Goal: Transaction & Acquisition: Purchase product/service

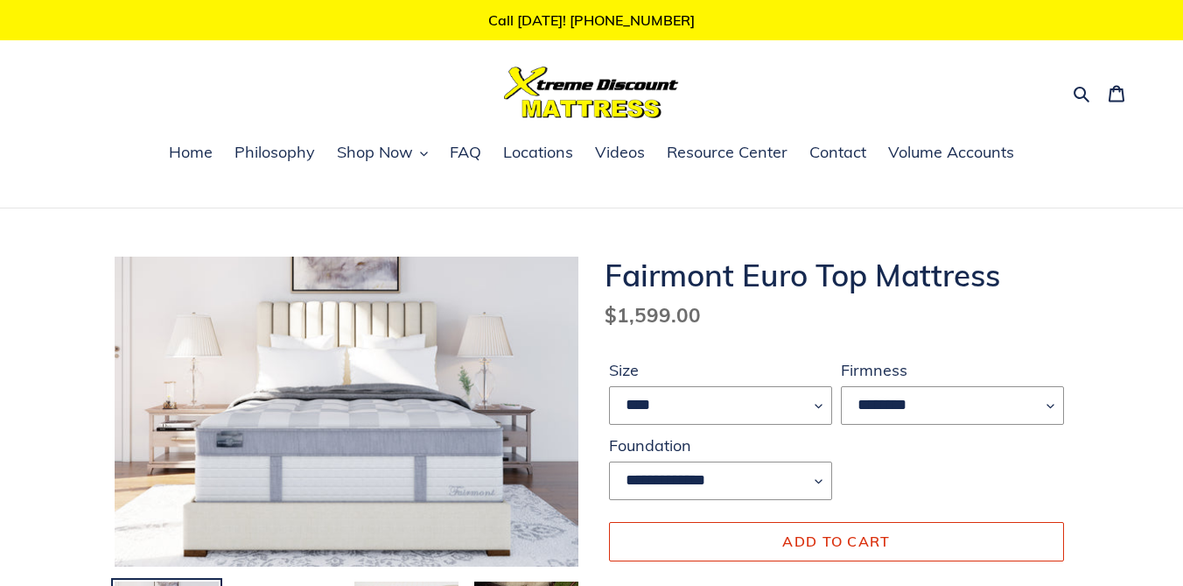
scroll to position [95, 0]
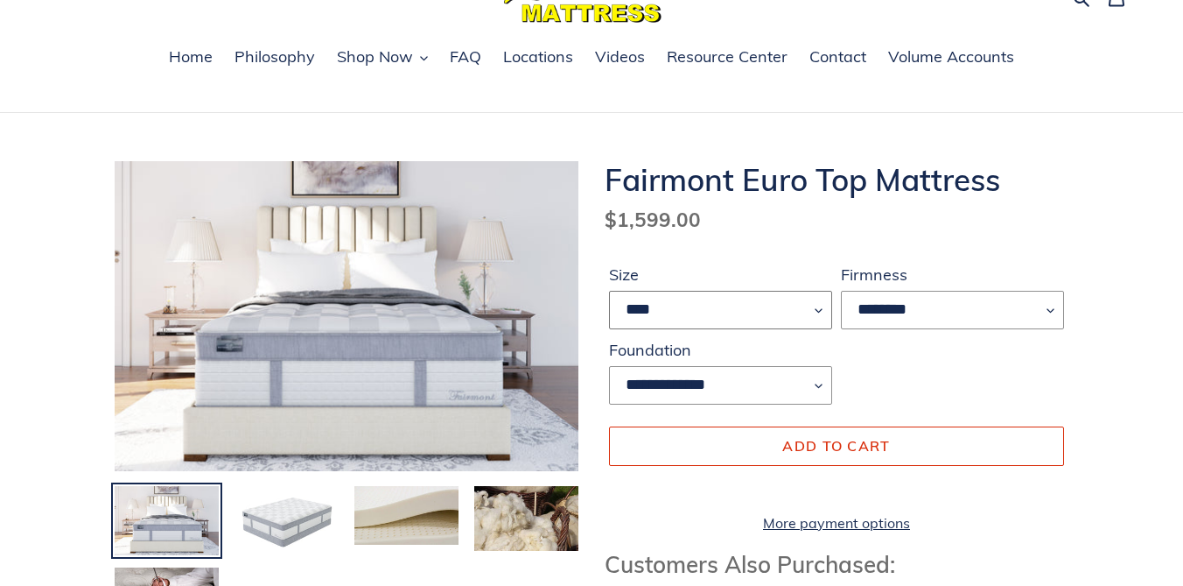
click at [800, 303] on select "**** **** ***** ****" at bounding box center [720, 310] width 223 height 39
select select "****"
click at [949, 312] on select "********" at bounding box center [952, 310] width 223 height 39
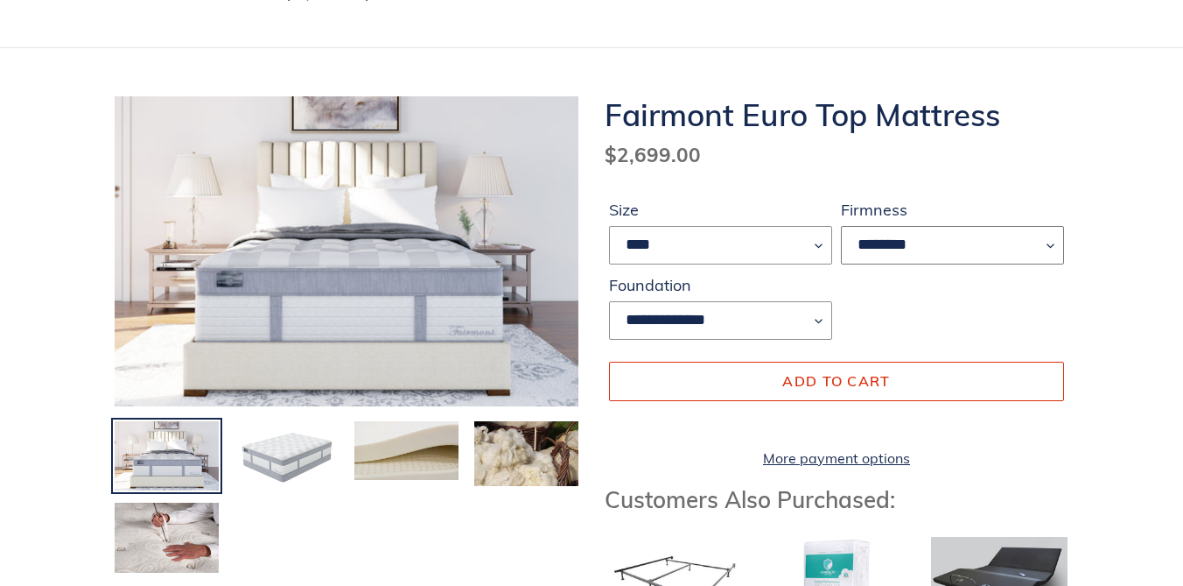
scroll to position [161, 0]
click at [287, 442] on img at bounding box center [287, 455] width 108 height 74
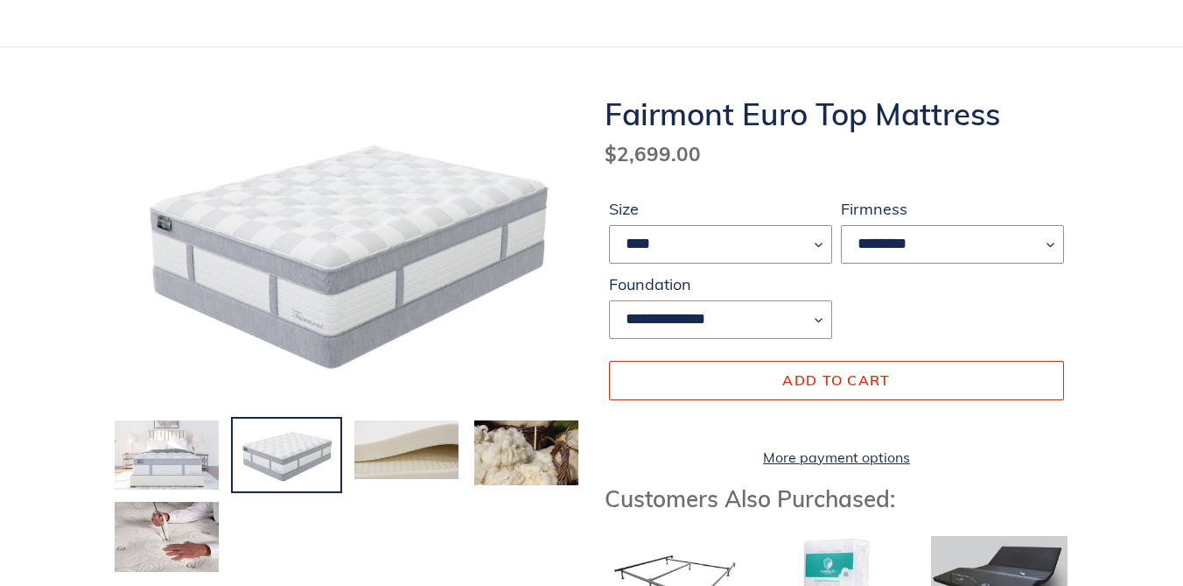
click at [172, 448] on img at bounding box center [167, 455] width 108 height 74
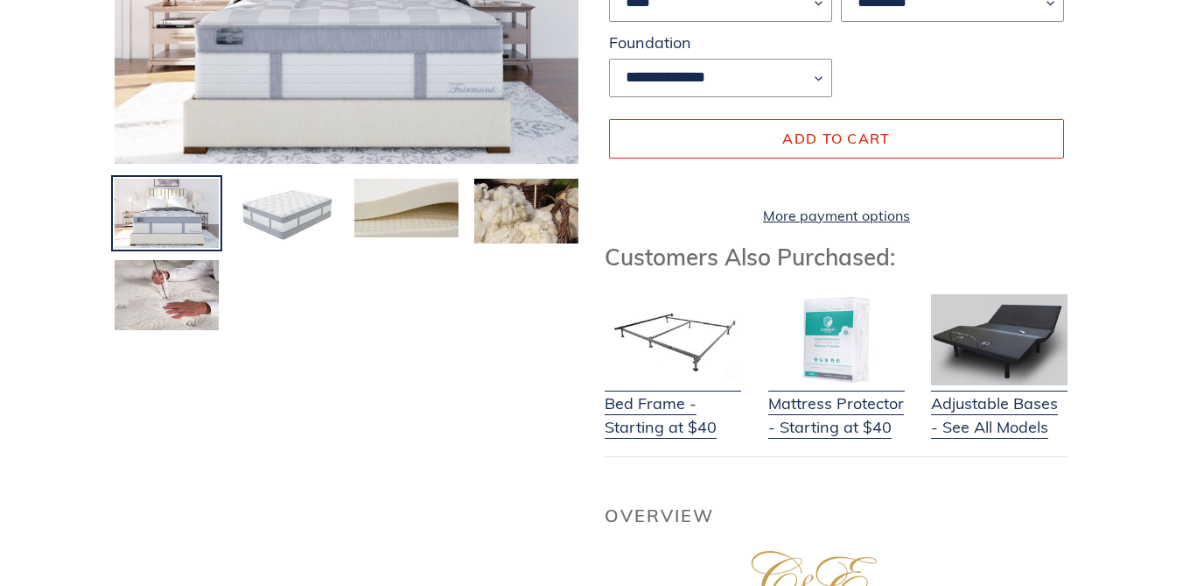
scroll to position [417, 0]
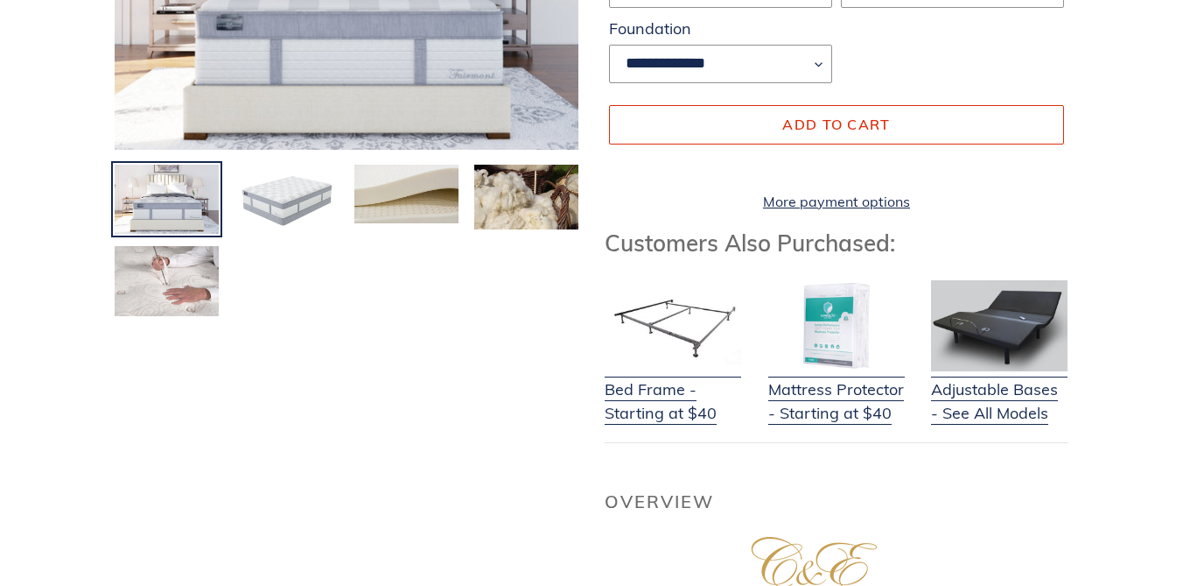
click at [197, 289] on img at bounding box center [167, 281] width 108 height 74
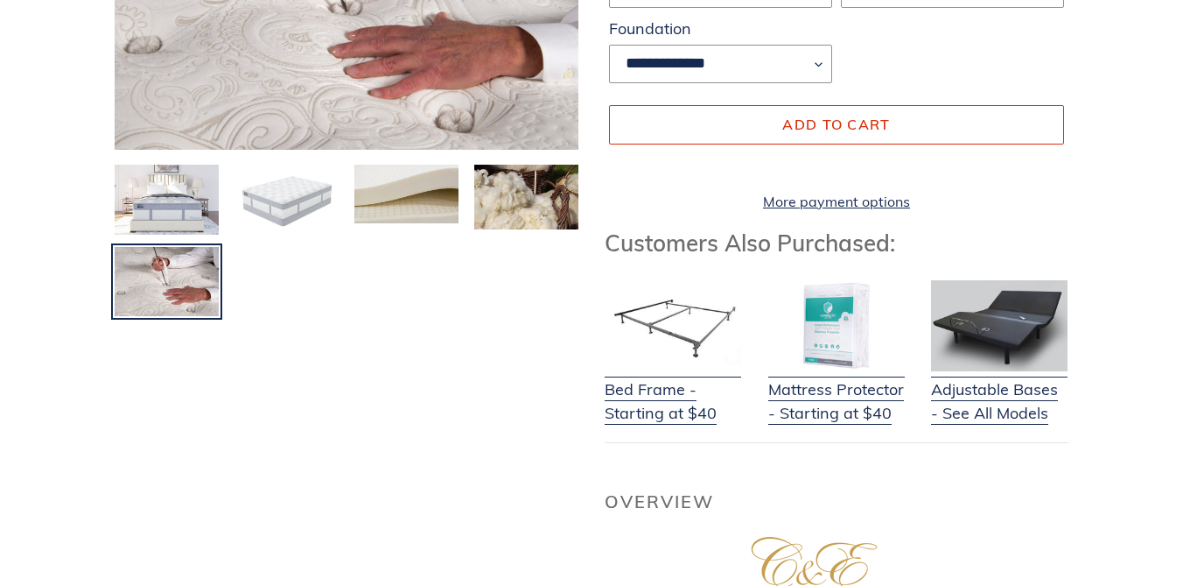
click at [295, 200] on img at bounding box center [287, 200] width 108 height 74
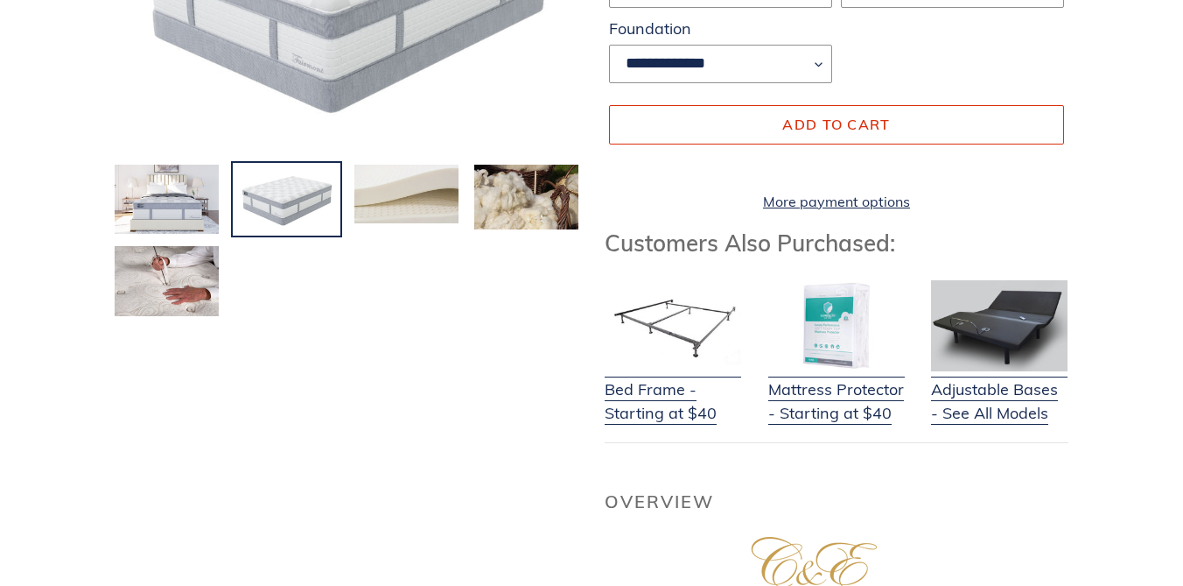
click at [410, 200] on img at bounding box center [407, 194] width 108 height 62
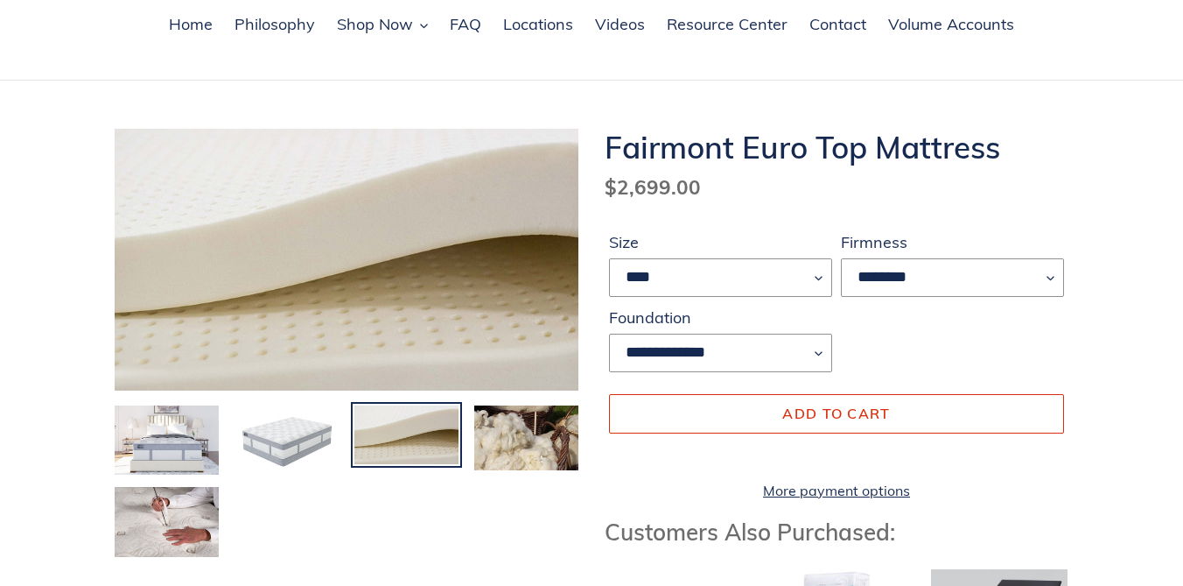
scroll to position [195, 0]
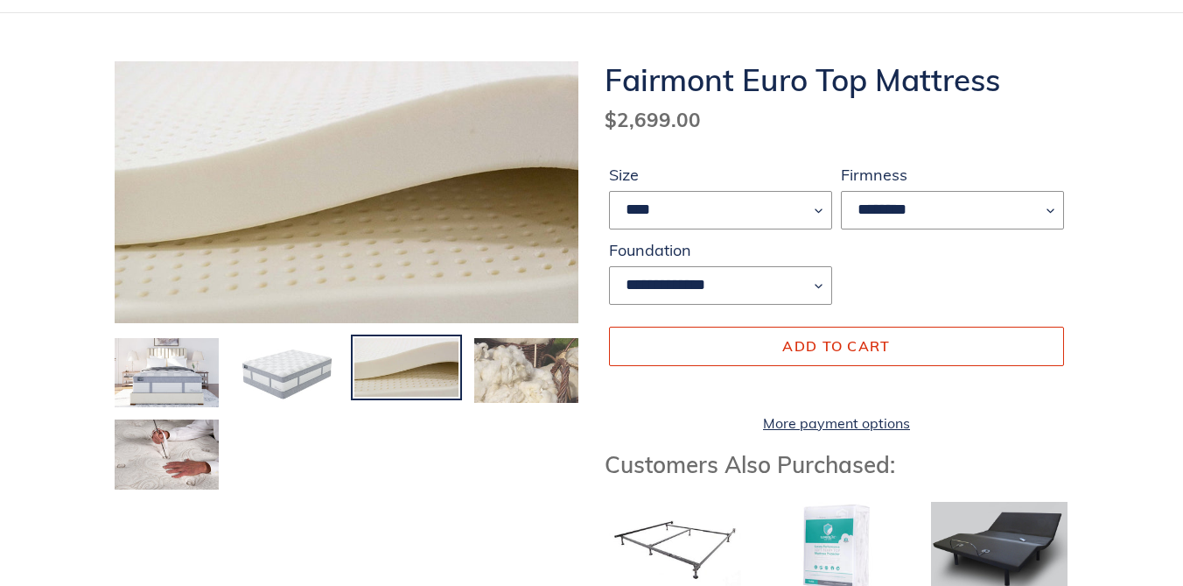
click at [516, 384] on img at bounding box center [527, 370] width 108 height 68
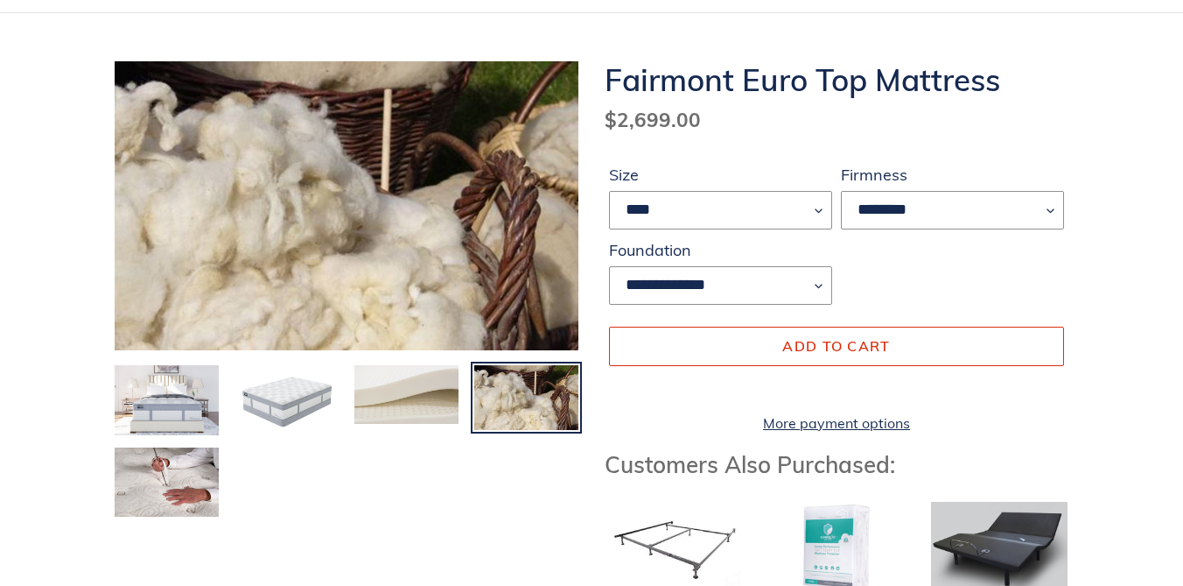
click at [440, 388] on img at bounding box center [407, 394] width 108 height 62
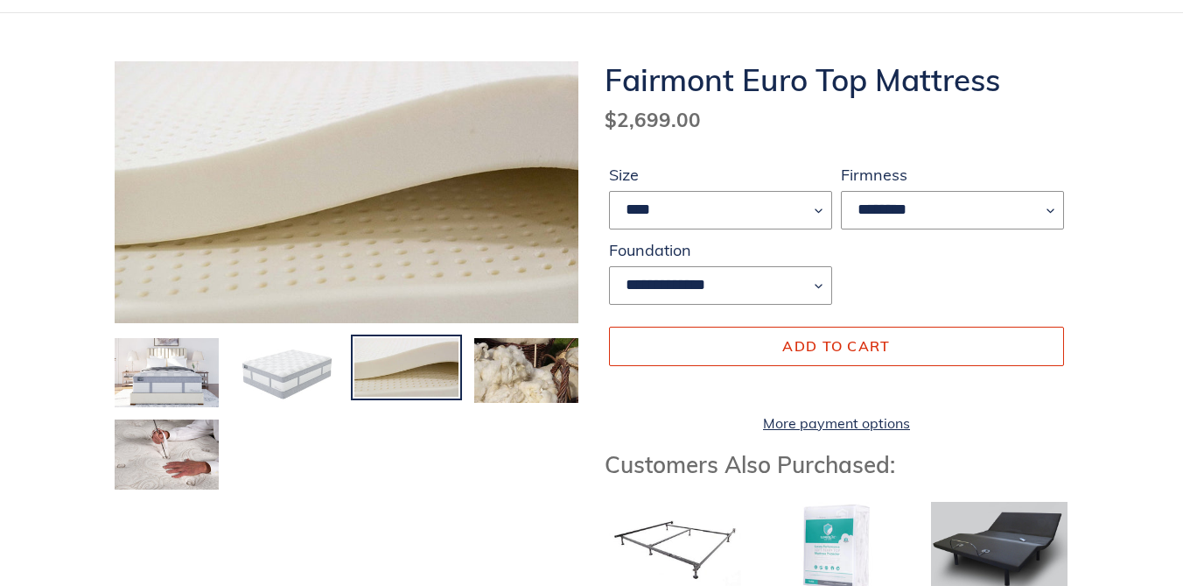
click at [307, 370] on img at bounding box center [287, 373] width 108 height 74
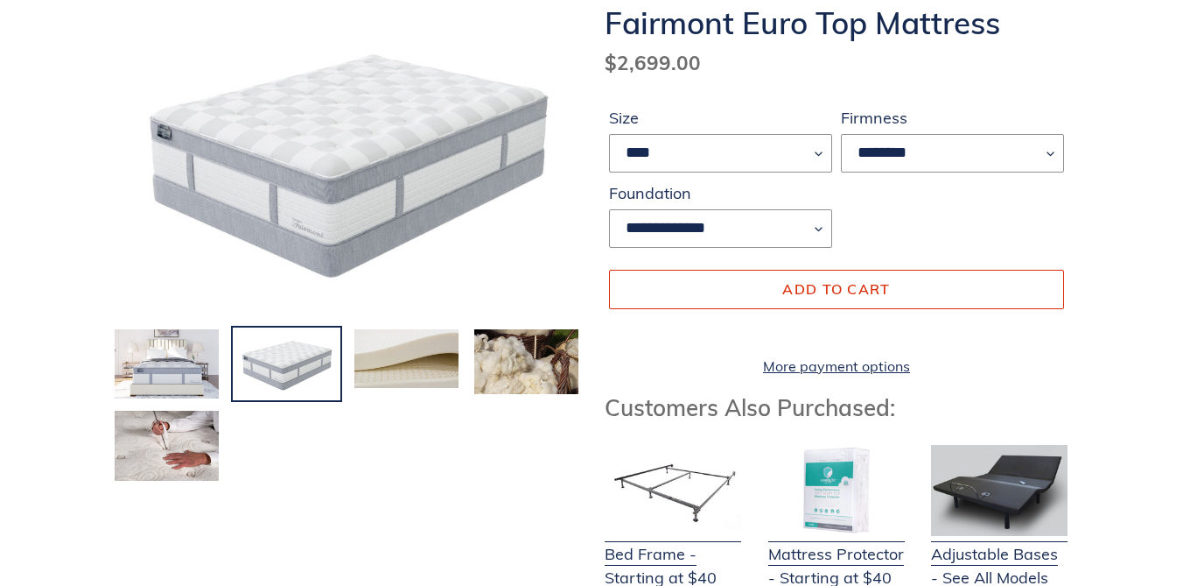
scroll to position [262, 0]
